Goal: Information Seeking & Learning: Learn about a topic

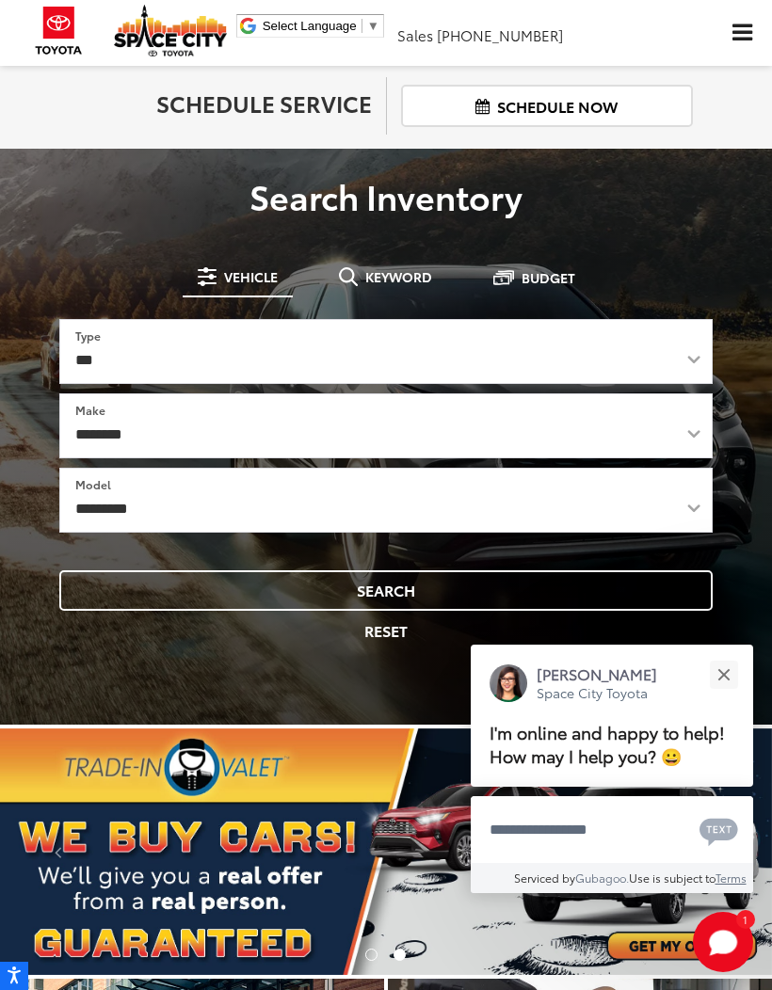
click at [722, 668] on div "Close" at bounding box center [723, 674] width 12 height 12
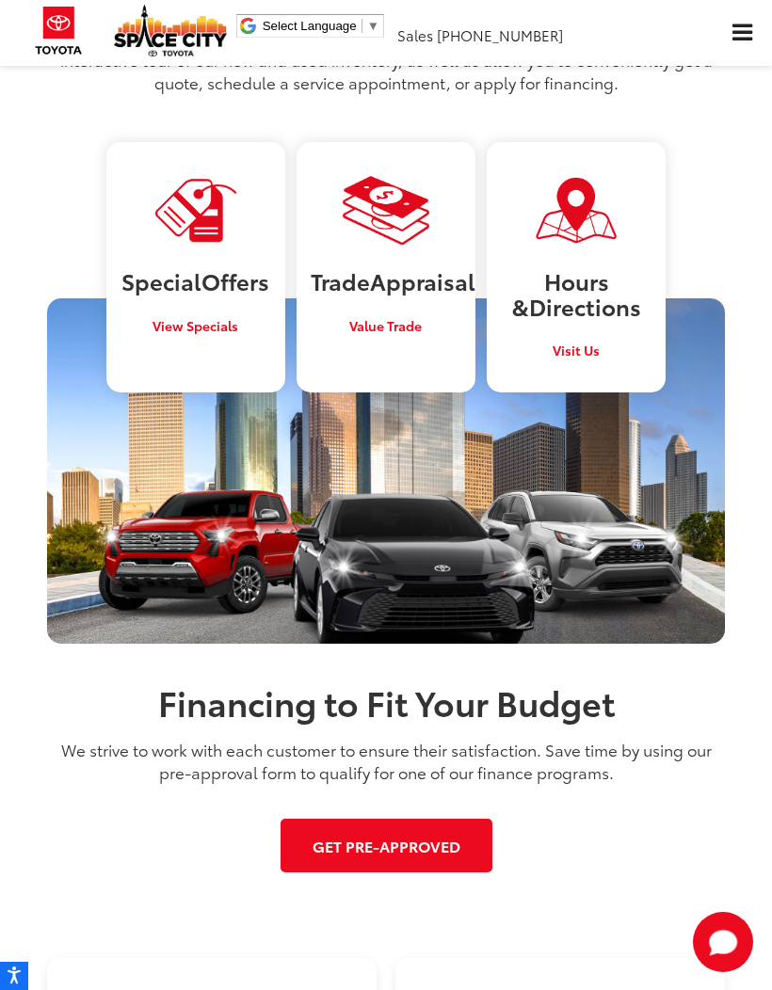
scroll to position [2039, 0]
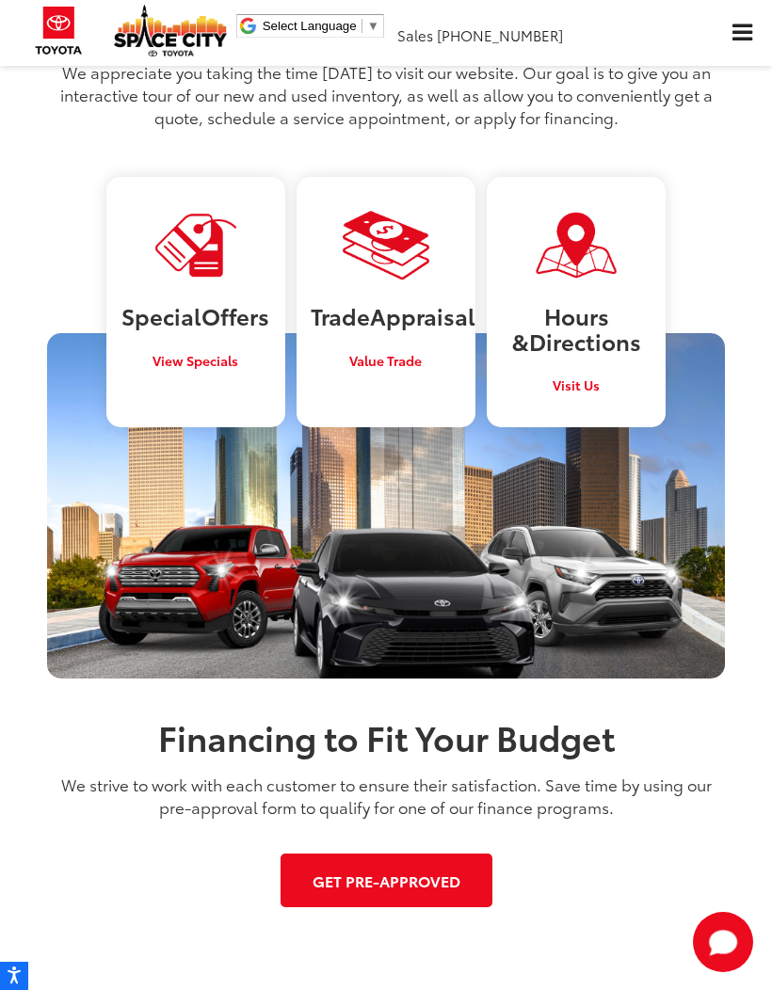
click at [367, 854] on link "Get Pre-Approved" at bounding box center [387, 881] width 212 height 54
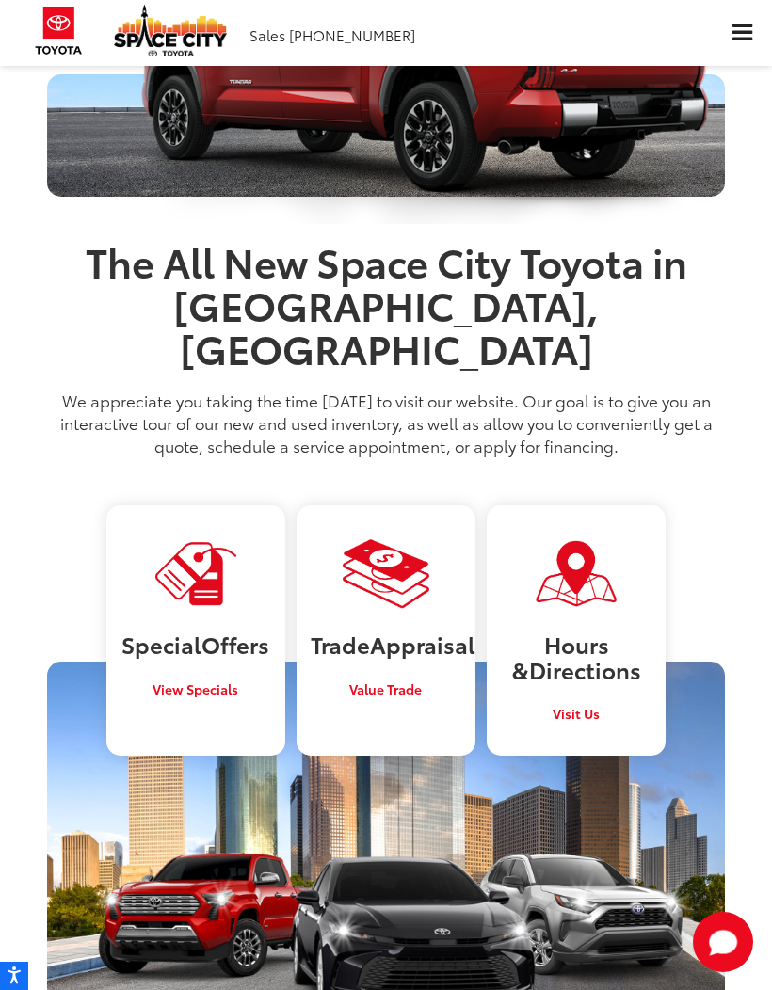
scroll to position [1708, 0]
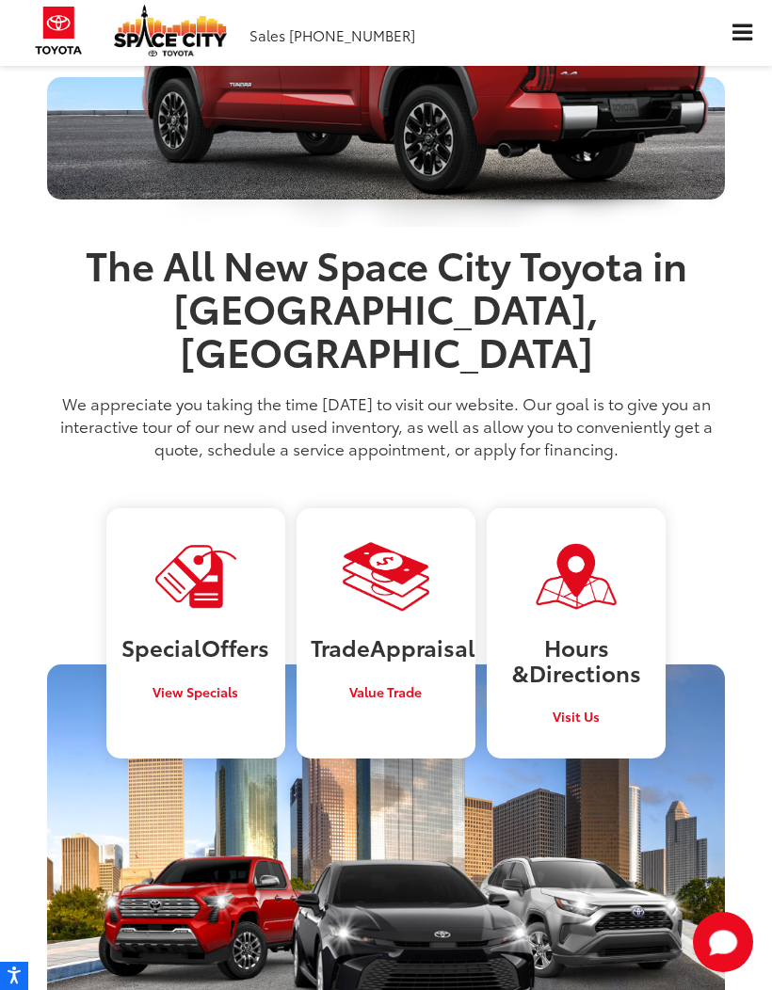
click at [55, 44] on img at bounding box center [59, 30] width 71 height 61
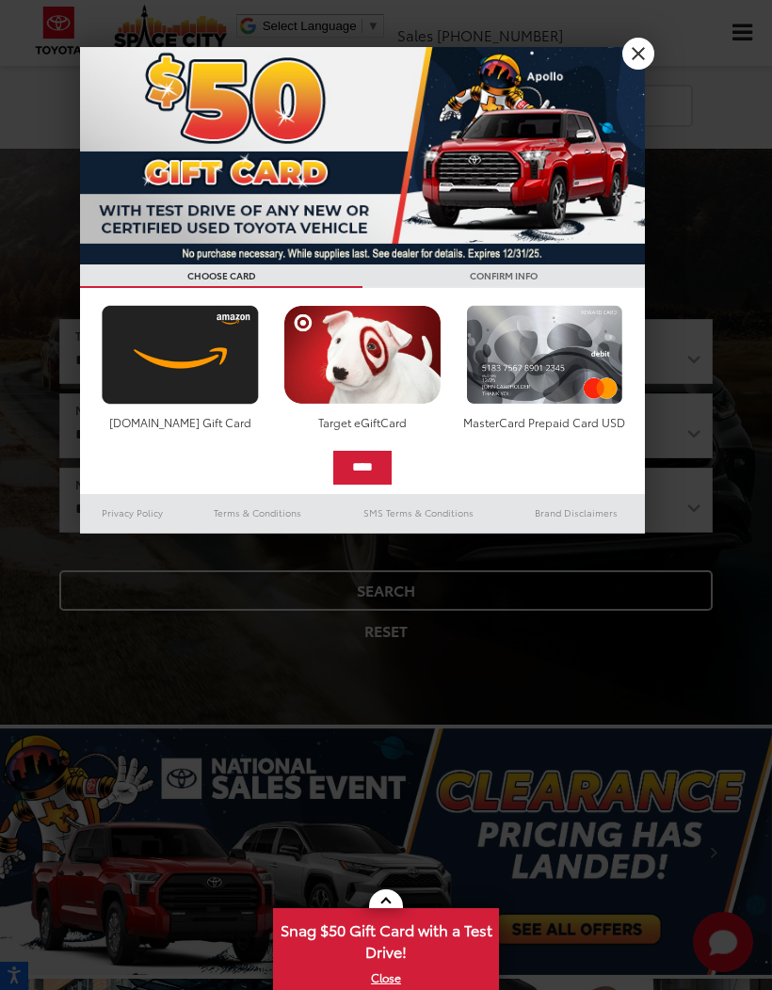
click at [630, 51] on link "X" at bounding box center [638, 54] width 32 height 32
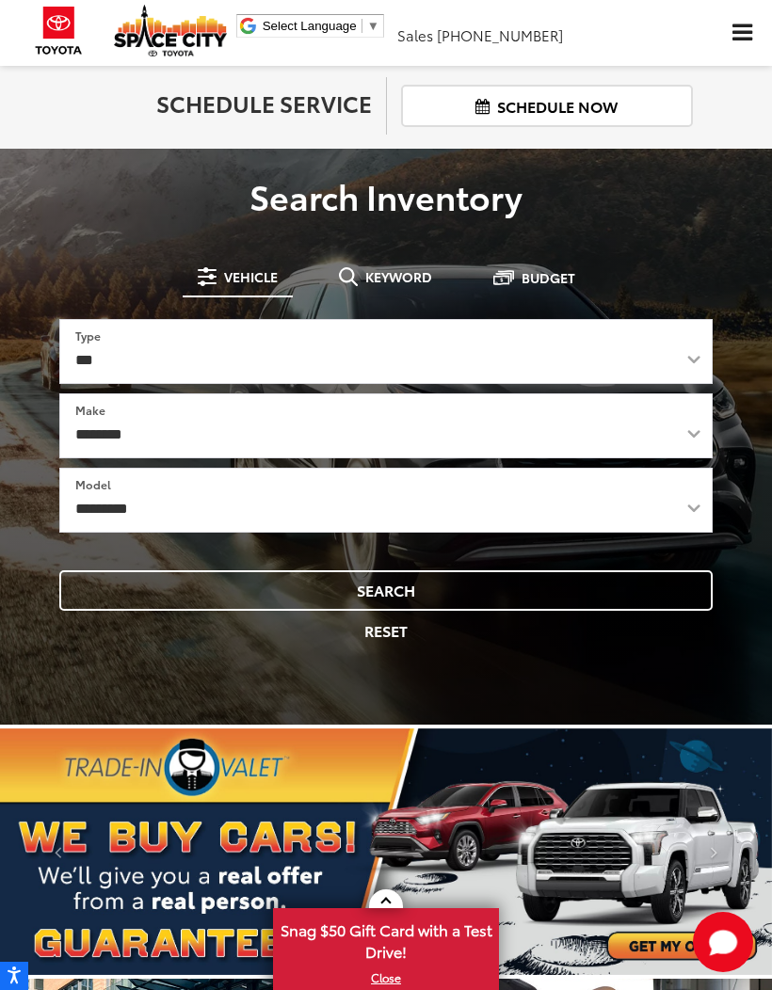
click at [733, 35] on span "Click to show site navigation" at bounding box center [742, 33] width 20 height 18
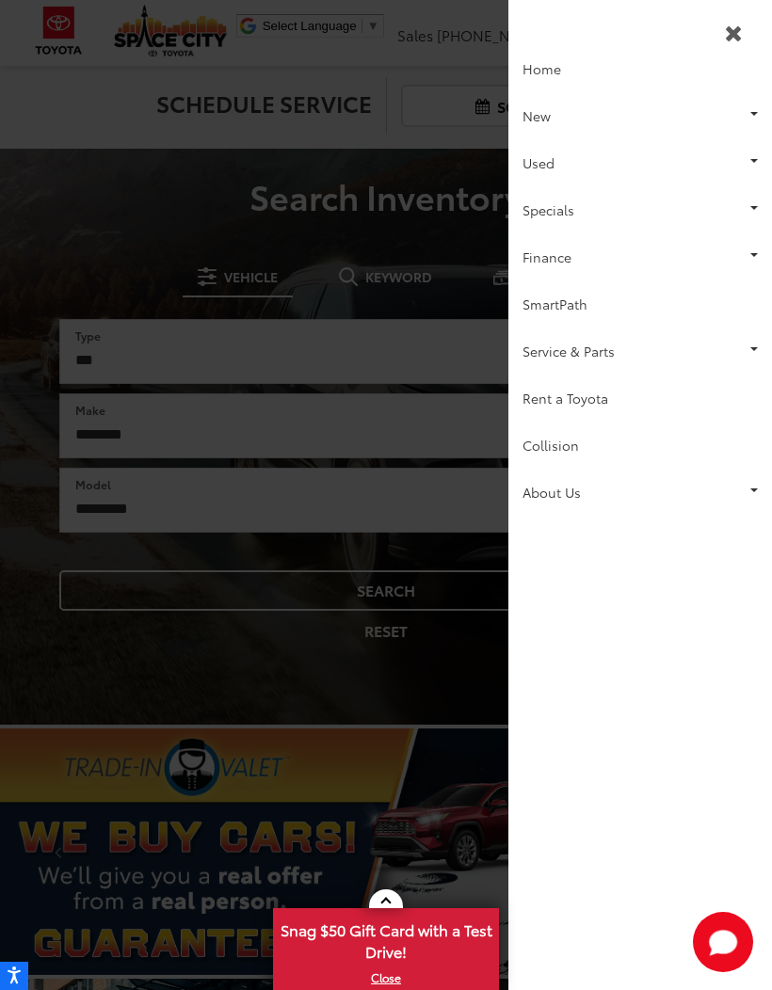
click at [631, 171] on link "Used" at bounding box center [640, 162] width 264 height 47
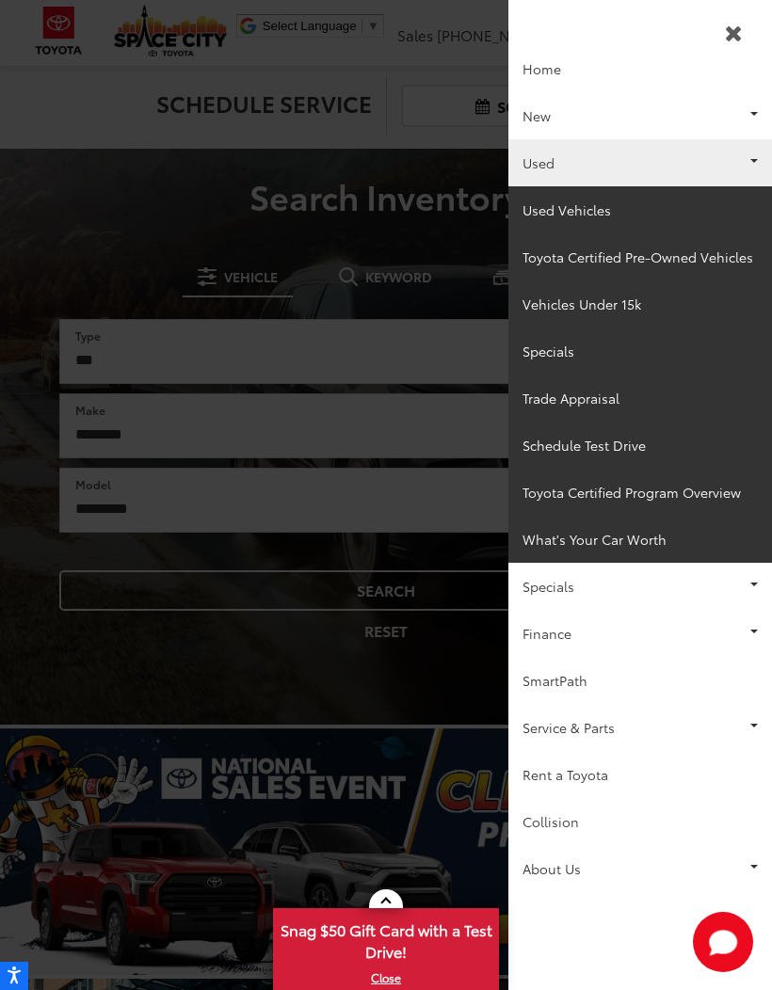
click at [593, 224] on link "Used Vehicles" at bounding box center [640, 209] width 264 height 47
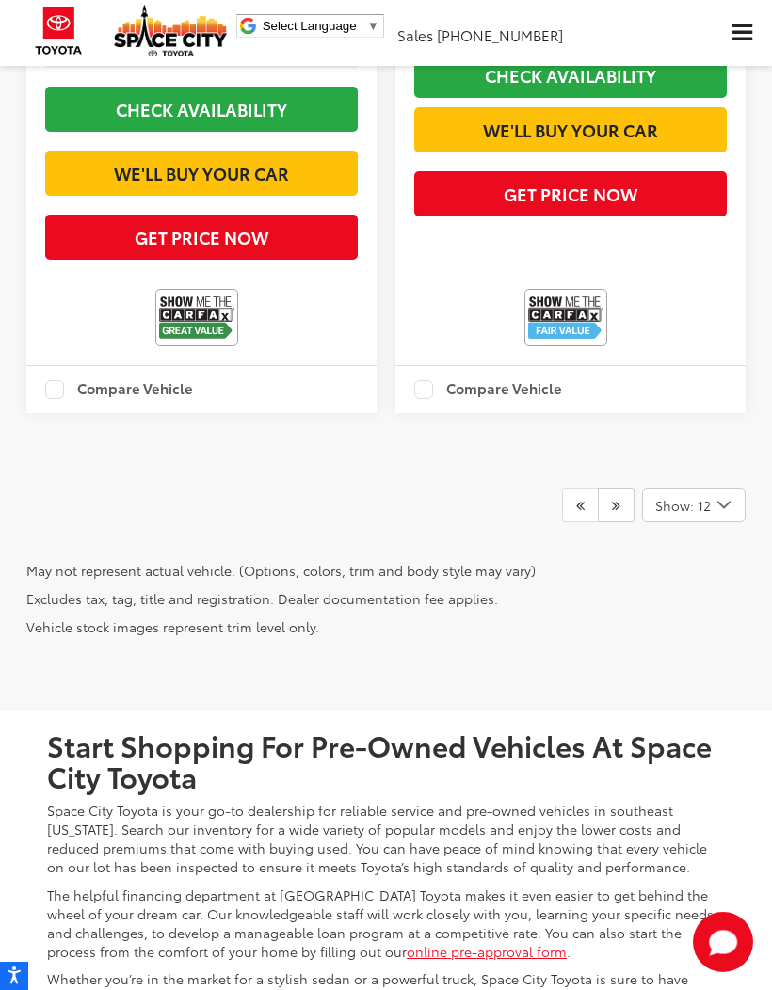
scroll to position [5876, 0]
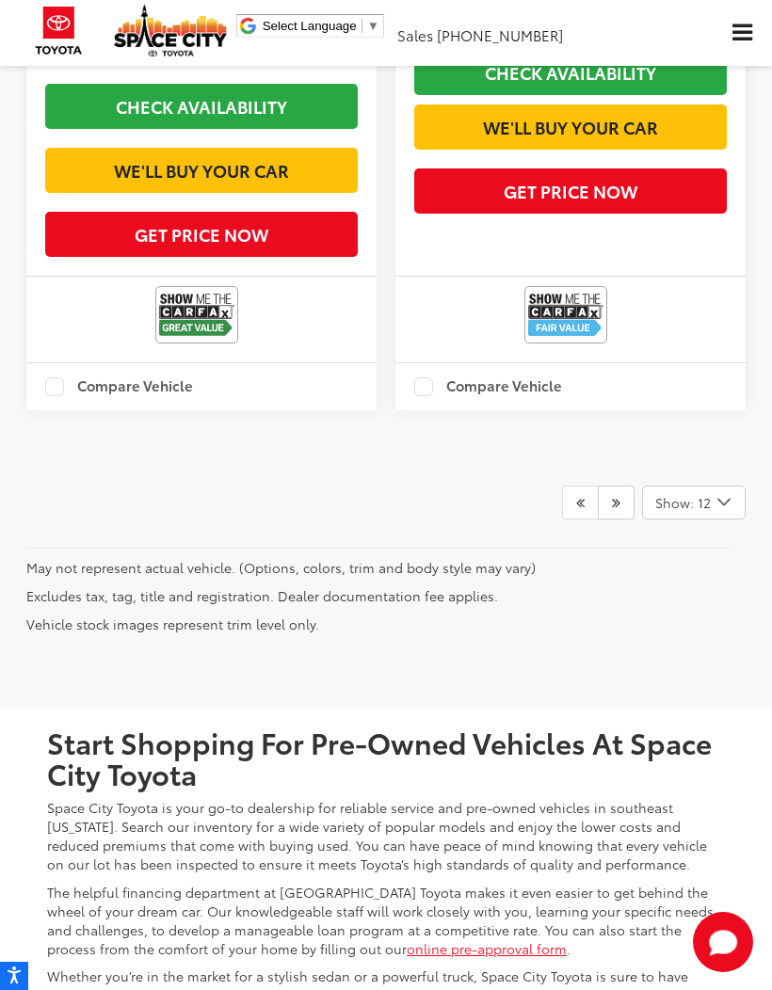
click at [619, 520] on link at bounding box center [616, 503] width 37 height 34
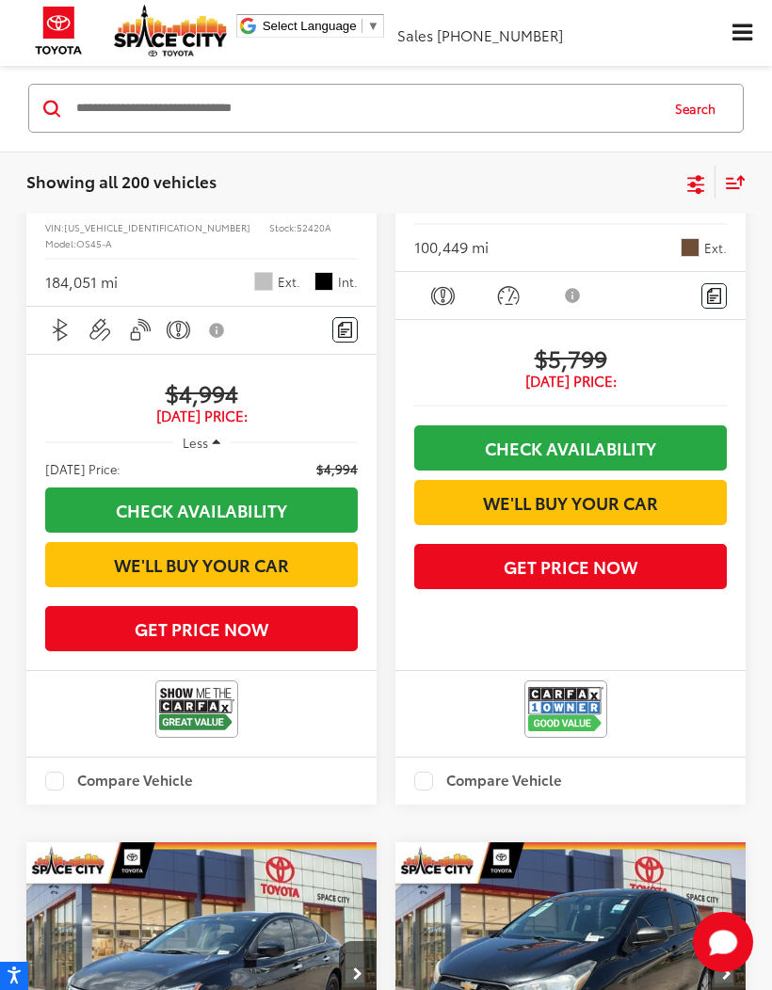
scroll to position [140, 0]
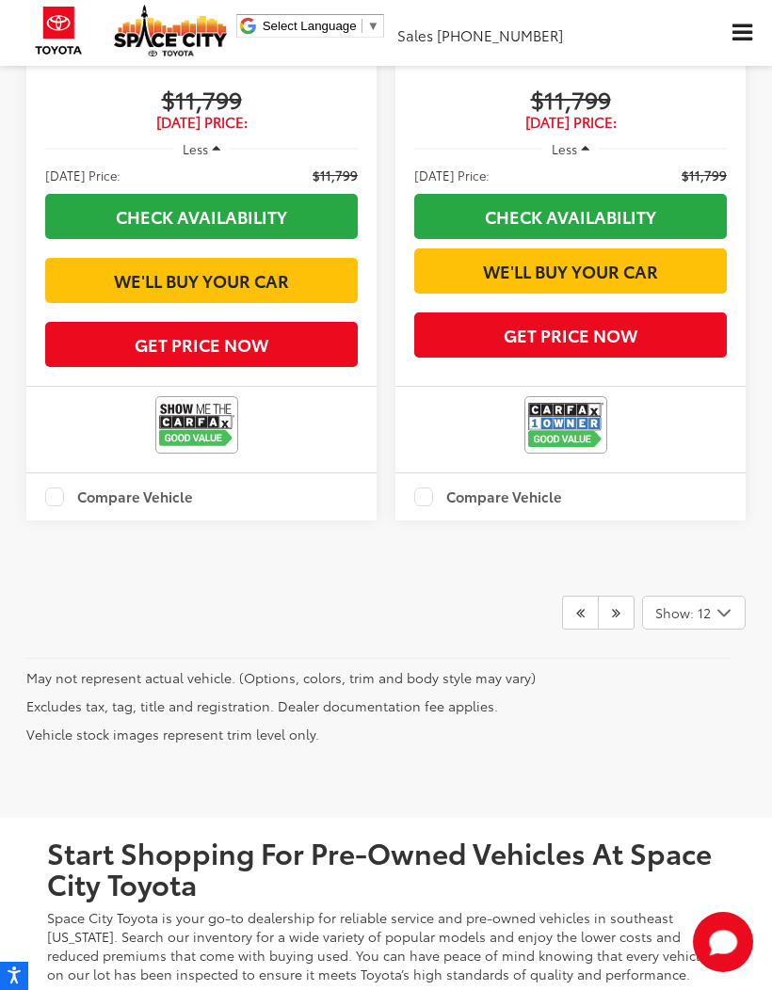
click at [614, 620] on icon "Next" at bounding box center [616, 612] width 8 height 15
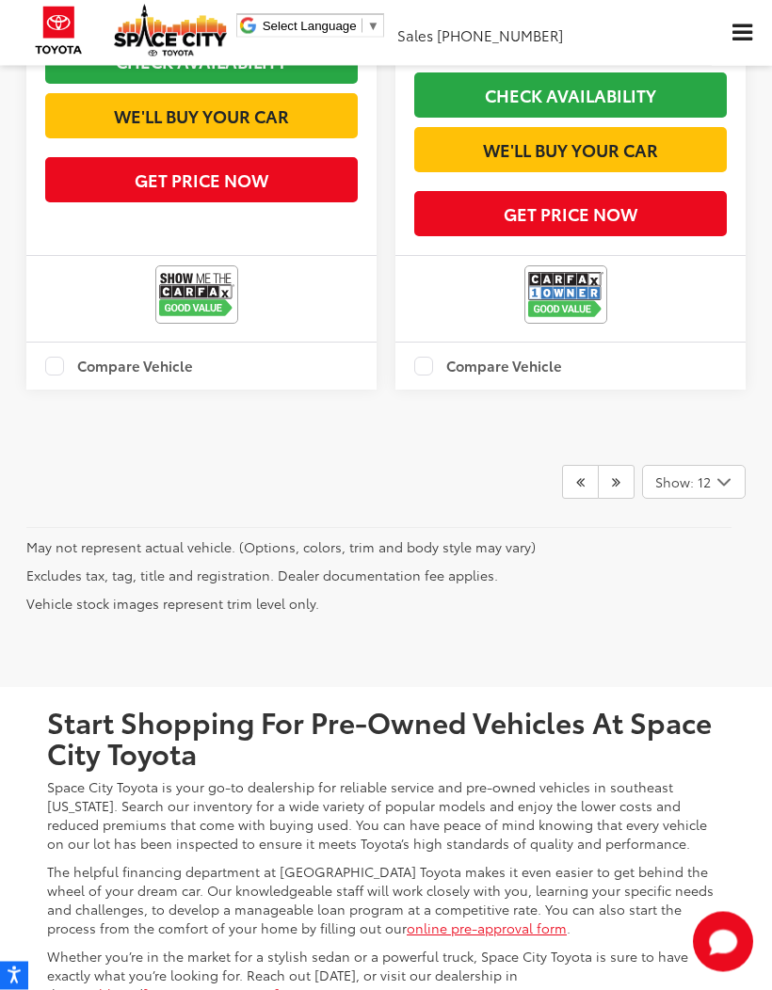
scroll to position [5927, 0]
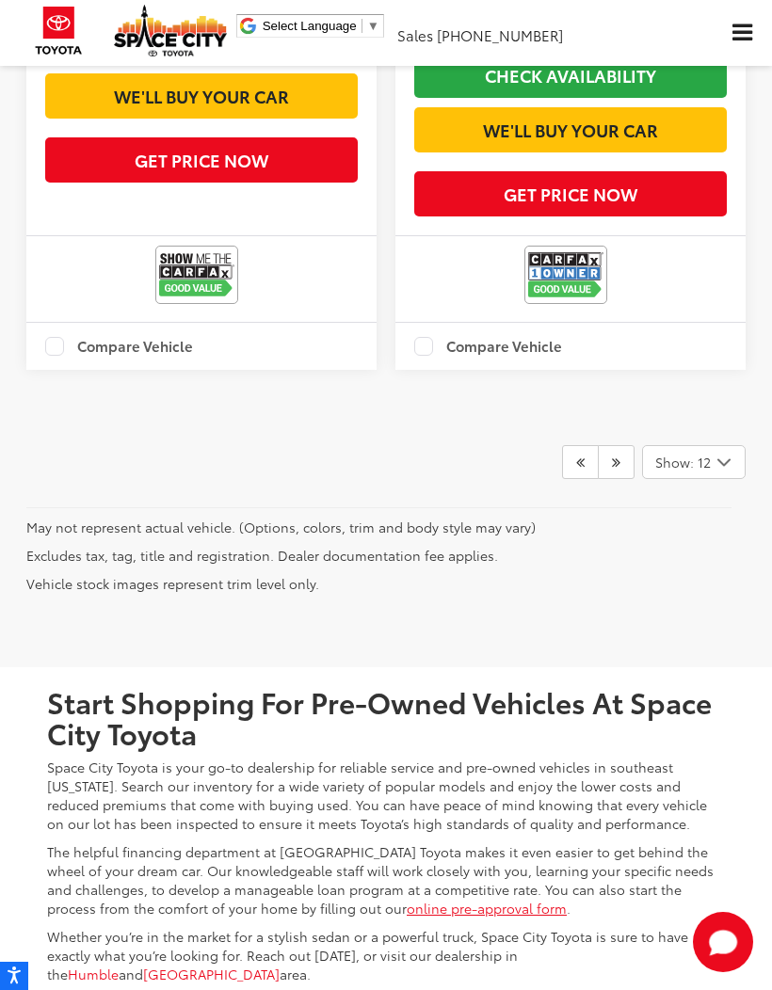
click at [627, 479] on link at bounding box center [616, 462] width 37 height 34
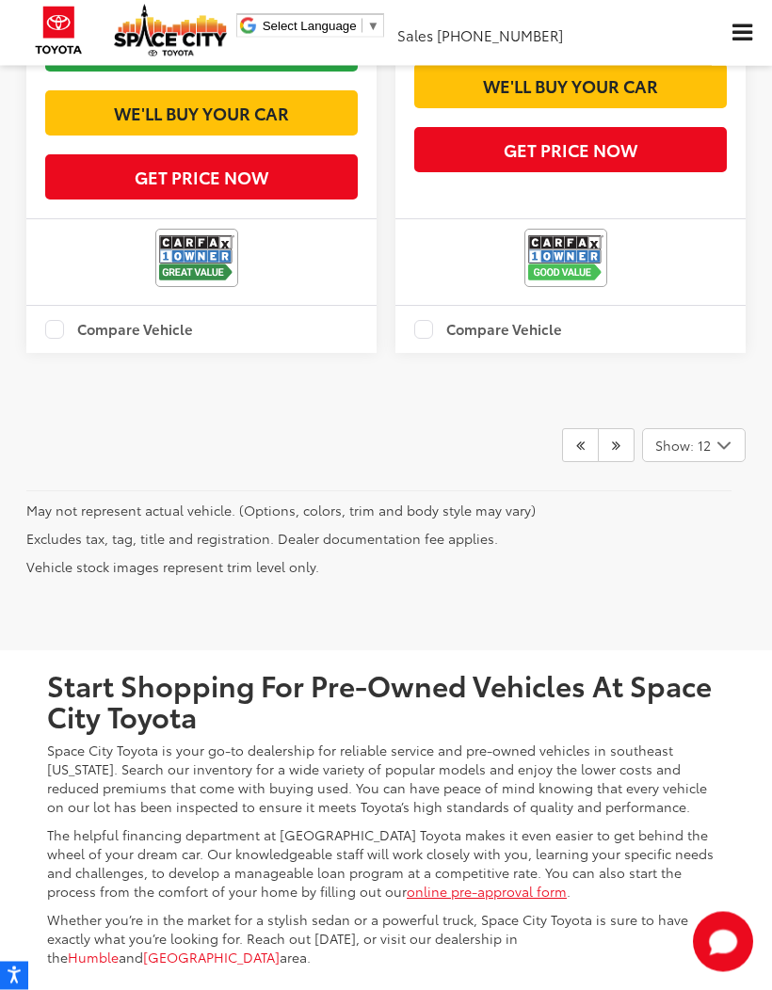
scroll to position [6024, 0]
click at [619, 462] on link at bounding box center [616, 445] width 37 height 34
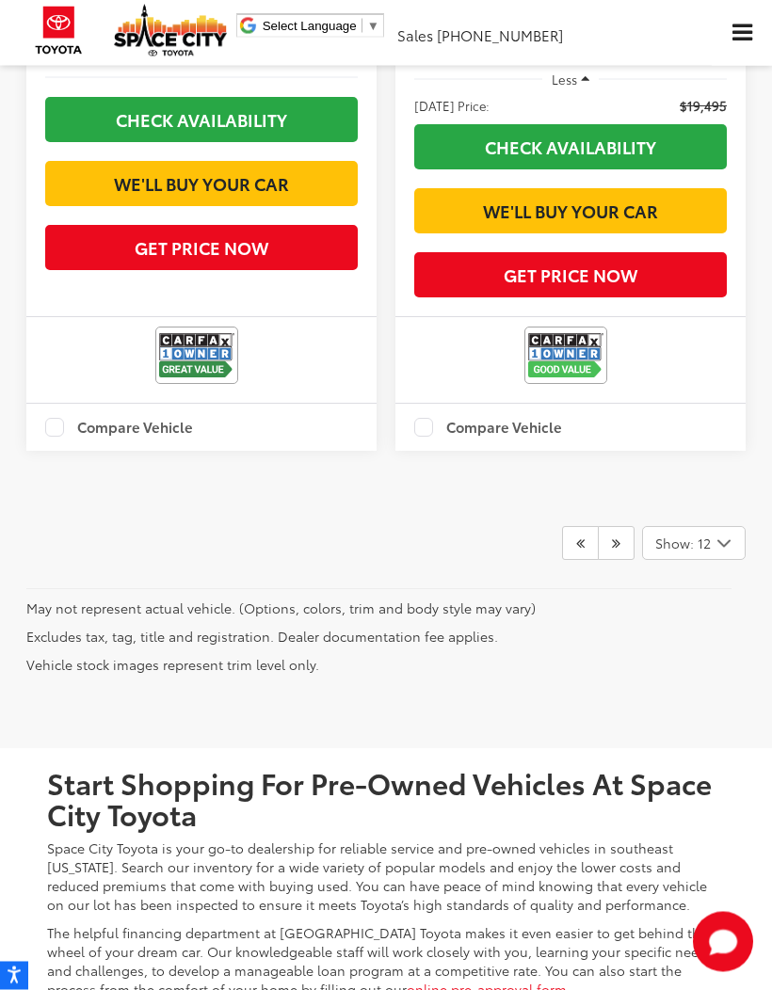
scroll to position [6056, 0]
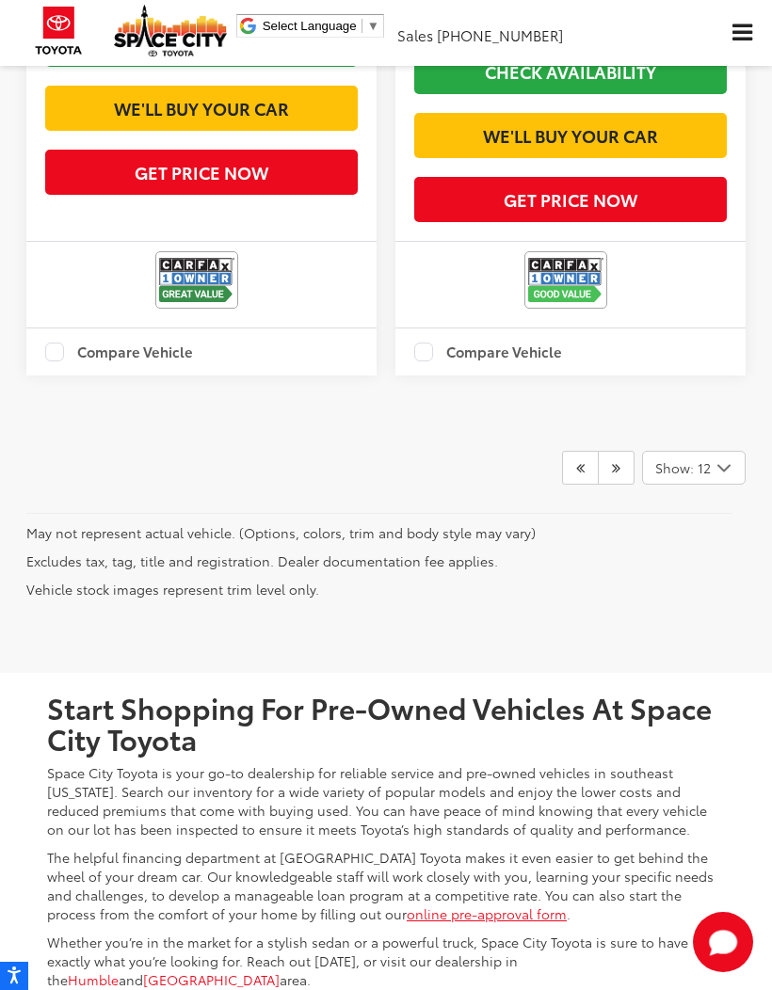
click at [618, 475] on icon "Next" at bounding box center [616, 467] width 8 height 15
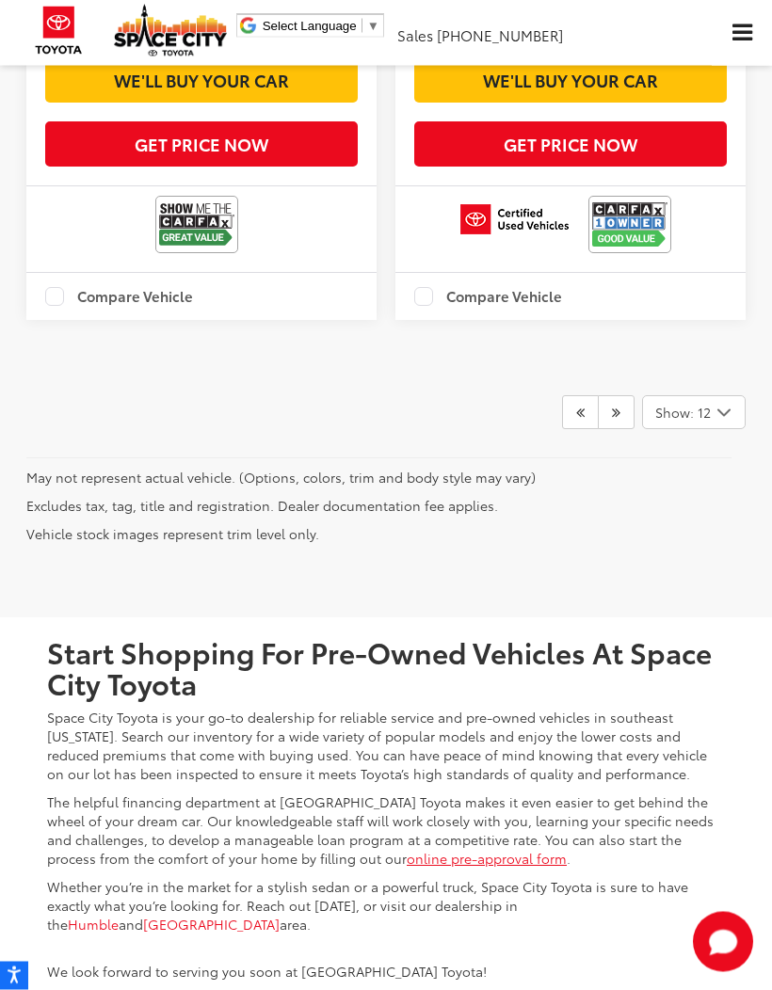
scroll to position [6114, 0]
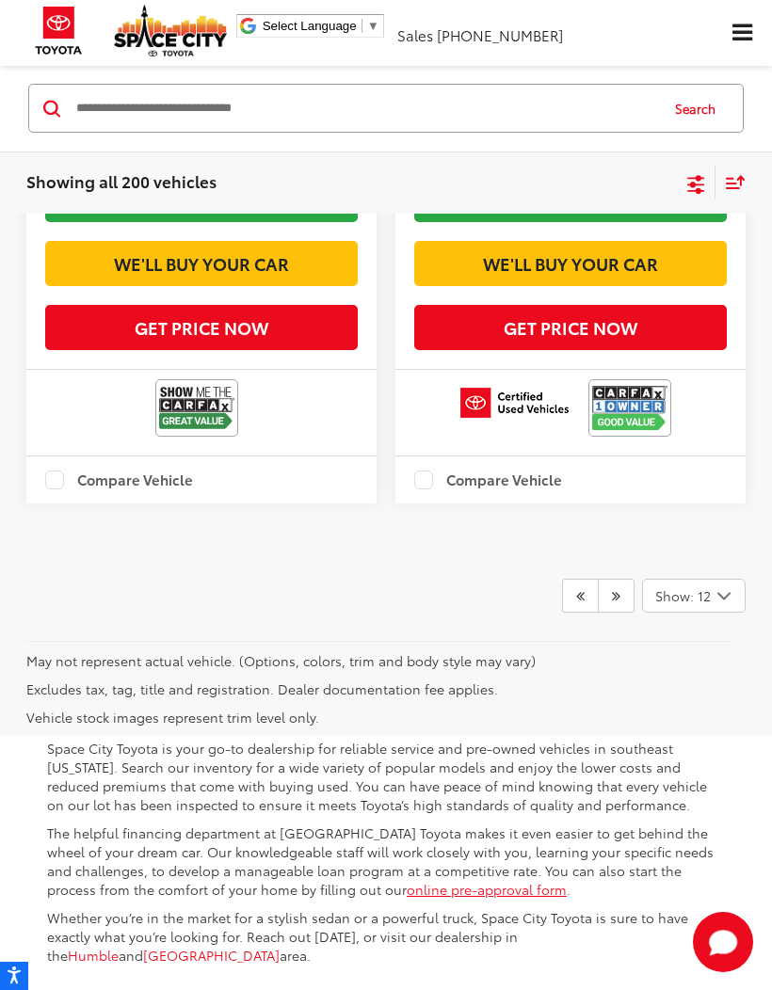
click at [627, 613] on link at bounding box center [616, 596] width 37 height 34
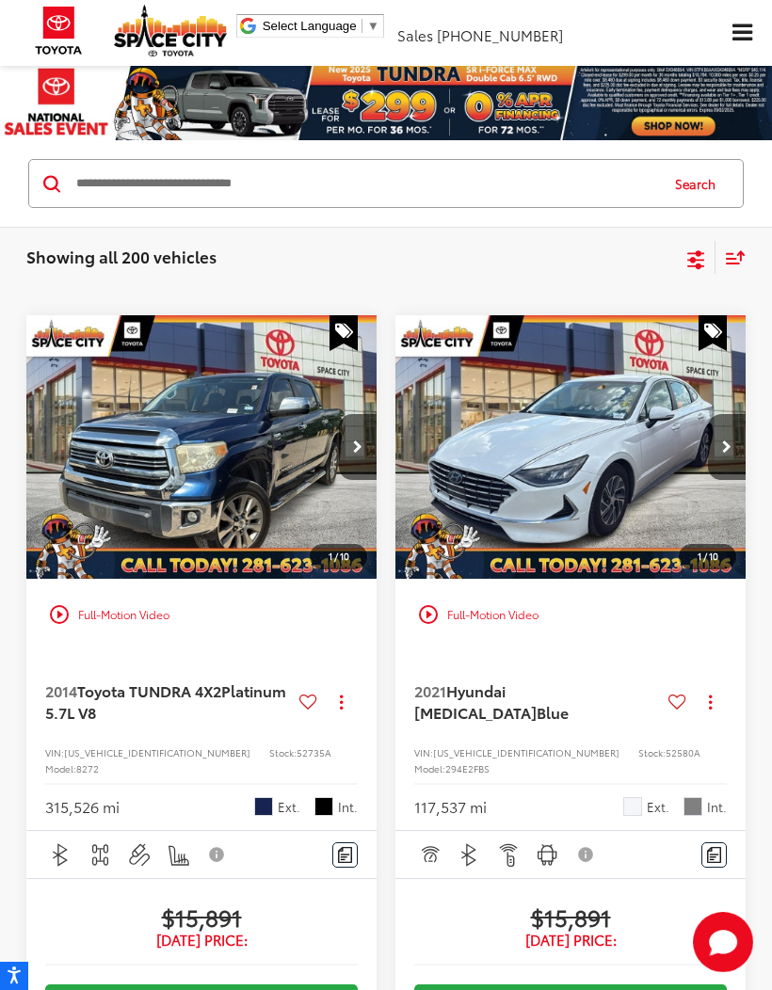
scroll to position [778, 0]
